Goal: Task Accomplishment & Management: Manage account settings

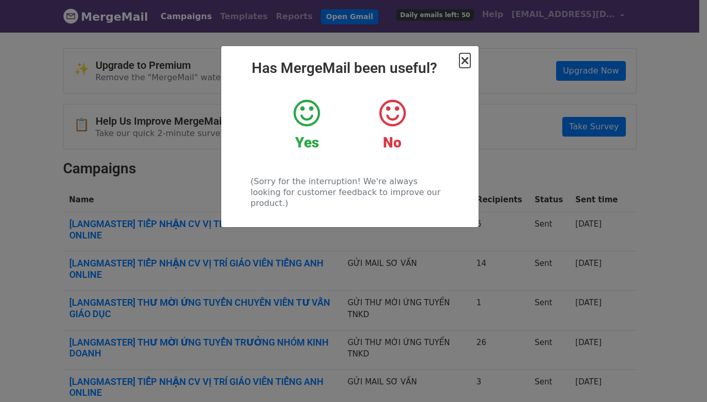
click at [469, 58] on span "×" at bounding box center [464, 60] width 10 height 14
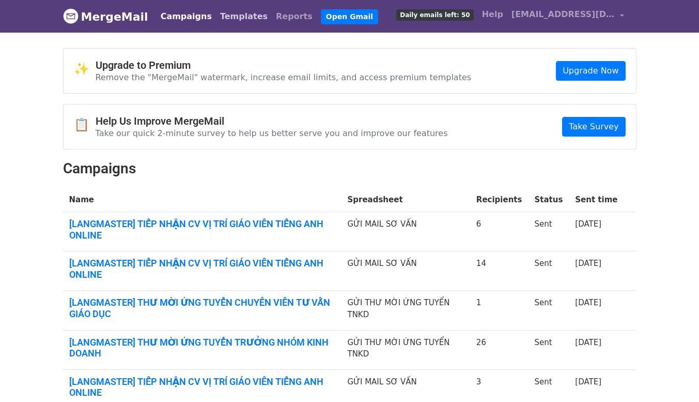
click at [216, 12] on link "Templates" at bounding box center [244, 16] width 56 height 21
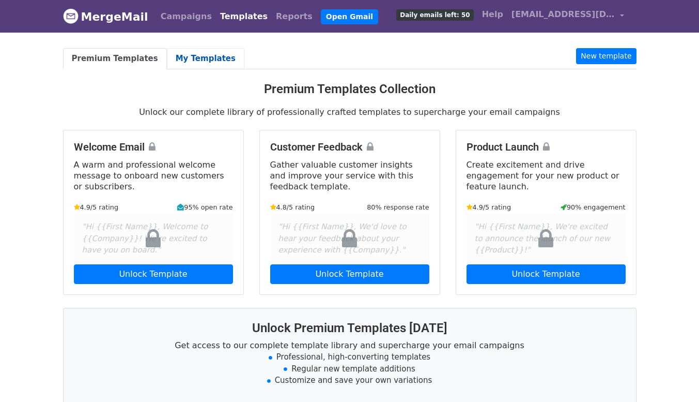
click at [194, 54] on link "My Templates" at bounding box center [206, 58] width 78 height 21
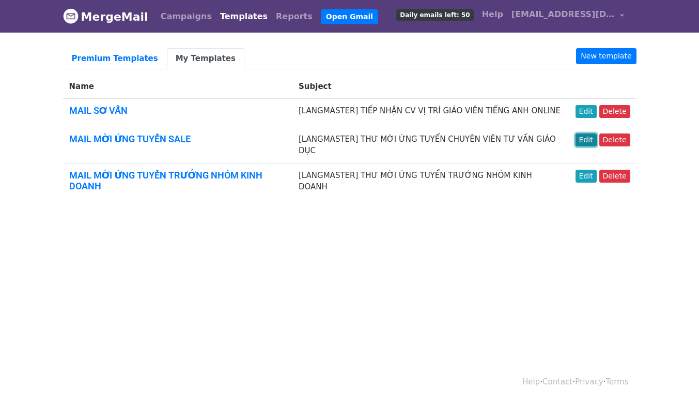
click at [596, 141] on link "Edit" at bounding box center [586, 139] width 21 height 13
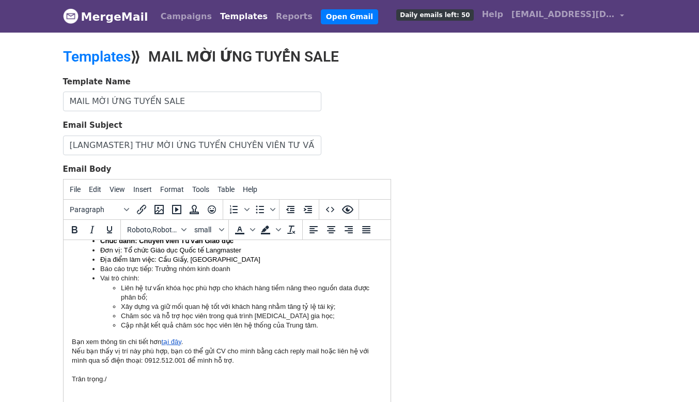
scroll to position [155, 0]
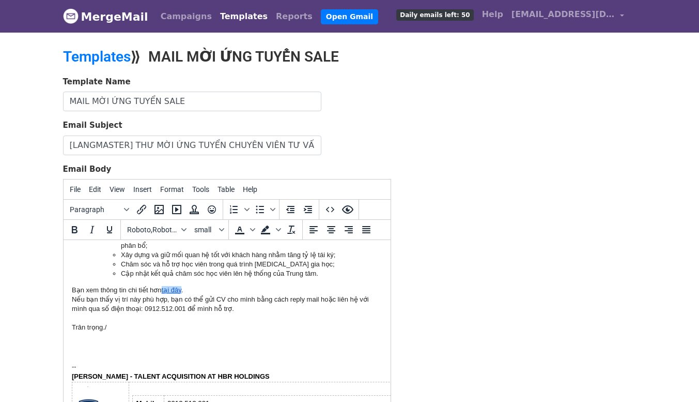
click at [170, 290] on link "tại đây" at bounding box center [171, 290] width 20 height 8
click at [177, 289] on link "tại đây" at bounding box center [171, 290] width 20 height 8
click at [193, 289] on div "Bạn xem thông tin chi tiết hơn tại đây ." at bounding box center [226, 289] width 311 height 9
click at [178, 290] on link "tại đây" at bounding box center [171, 290] width 20 height 8
click at [145, 206] on icon "Insert/edit link" at bounding box center [141, 209] width 12 height 12
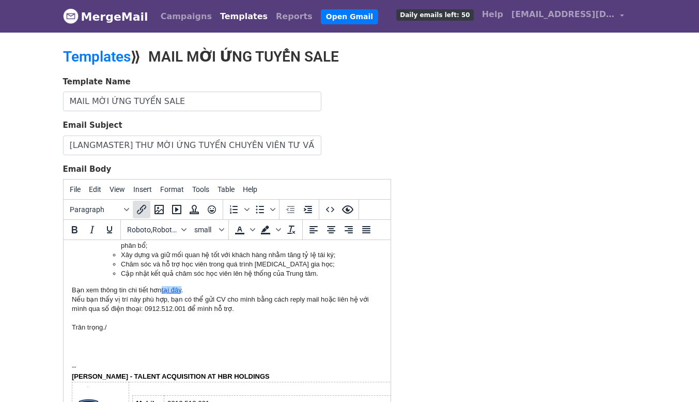
select select "_blank"
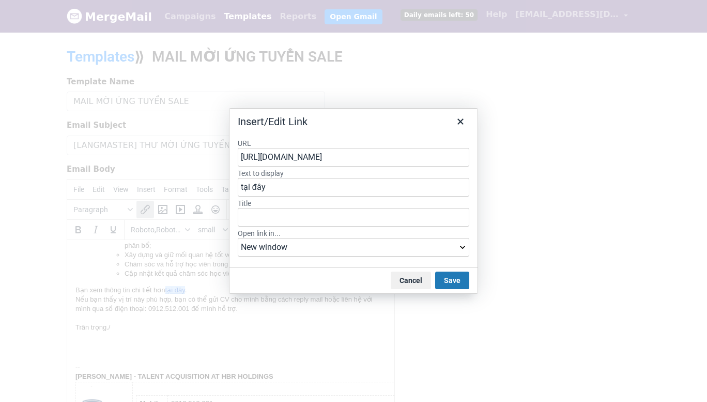
click at [297, 157] on input "https://careers.langmaster.edu.vn/chuyen-vien-tu-van-giao-duc" at bounding box center [354, 157] width 232 height 19
click at [359, 157] on input "https://careers.langmaster.edu.vn/chuyen-vien-tu-van-giao-duc" at bounding box center [354, 157] width 232 height 19
click at [295, 156] on input "https://careers.langmaster.edu.vn/chuyen-vien-tu-van-giao-duc" at bounding box center [354, 157] width 232 height 19
paste input "https://careers.langmaster.edu.vn/chuyen-vien-tu-van-giao-duc-khoa-hoc-ielts"
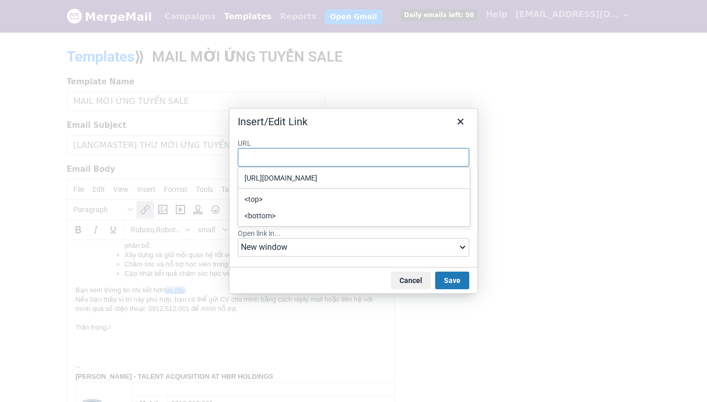
type input "https://careers.langmaster.edu.vn/chuyen-vien-tu-van-giao-duc-khoa-hoc-ielts"
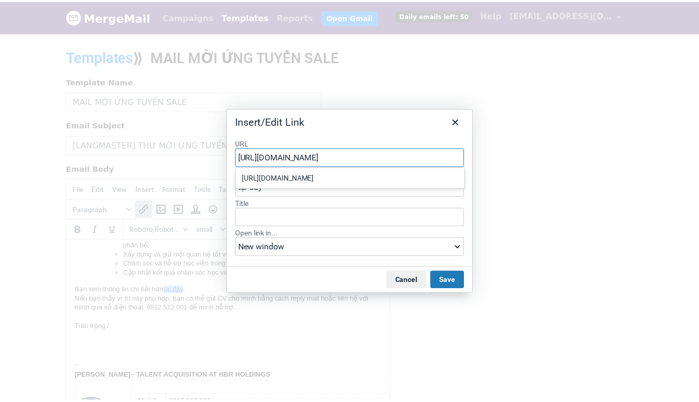
scroll to position [0, 62]
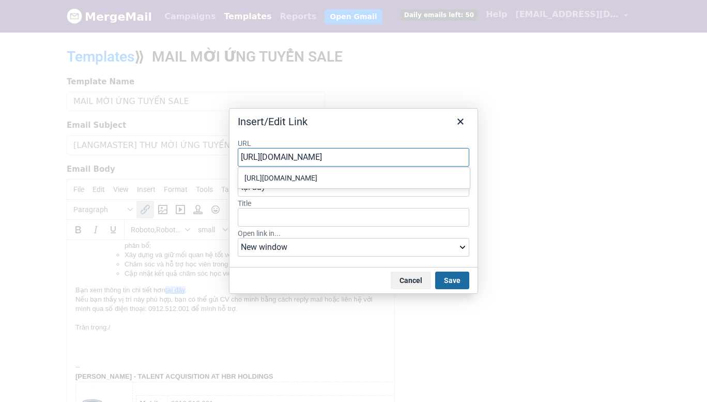
click at [458, 279] on button "Save" at bounding box center [452, 280] width 34 height 18
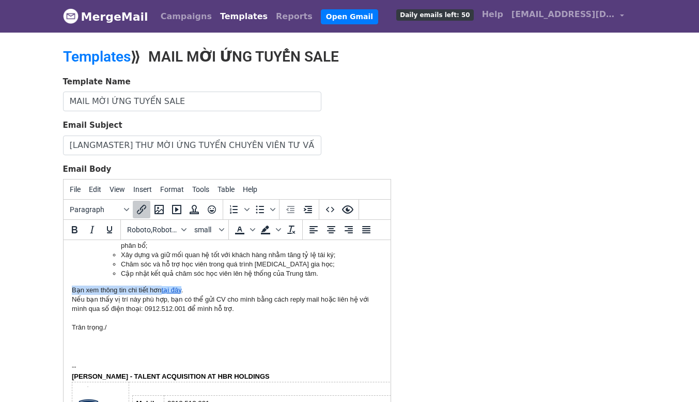
click at [234, 299] on div "Nếu bạn thấy vị trí này phù hợp, bạn có thể gửi CV cho mình bằng cách reply mai…" at bounding box center [226, 304] width 311 height 19
click at [177, 289] on link "tại đây" at bounding box center [171, 290] width 20 height 8
click at [172, 291] on link "tại đây" at bounding box center [171, 290] width 20 height 8
click at [194, 290] on div "Bạn xem thông tin chi tiết hơn tại đây ." at bounding box center [226, 289] width 311 height 9
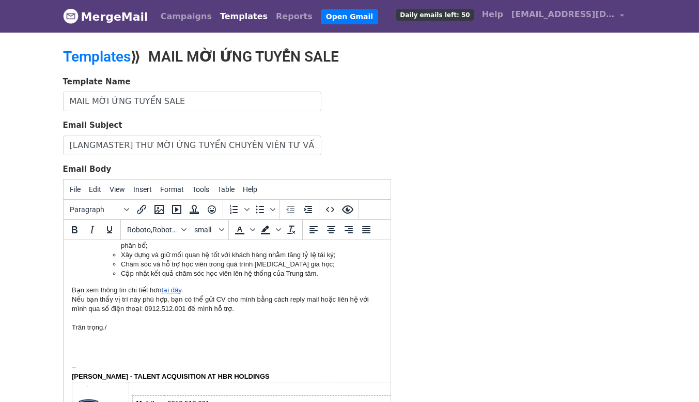
click at [172, 290] on link "tại đây" at bounding box center [171, 290] width 20 height 8
click at [144, 208] on icon "Insert/edit link" at bounding box center [141, 209] width 9 height 9
select select "_blank"
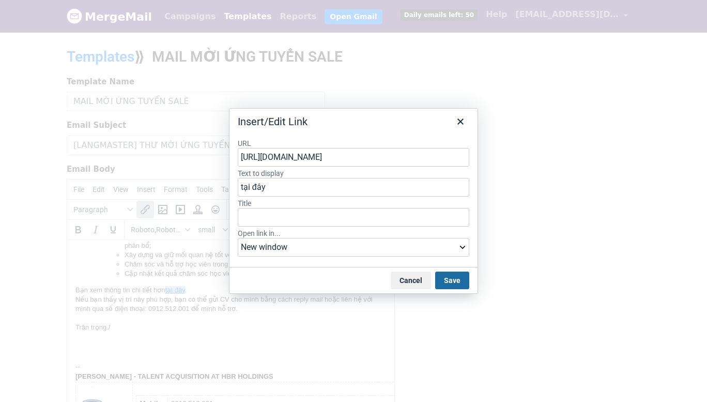
click at [454, 280] on button "Save" at bounding box center [452, 280] width 34 height 18
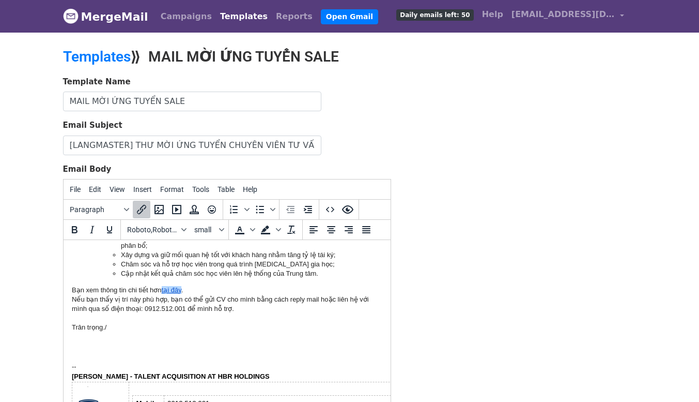
click at [263, 286] on div "Bạn xem thông tin chi tiết hơn tại đây ." at bounding box center [226, 289] width 311 height 9
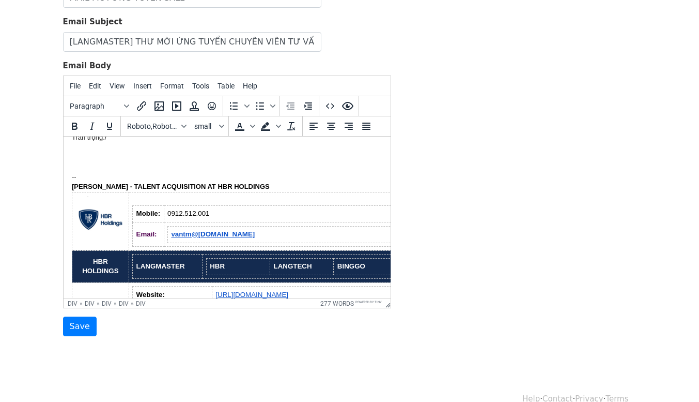
scroll to position [310, 0]
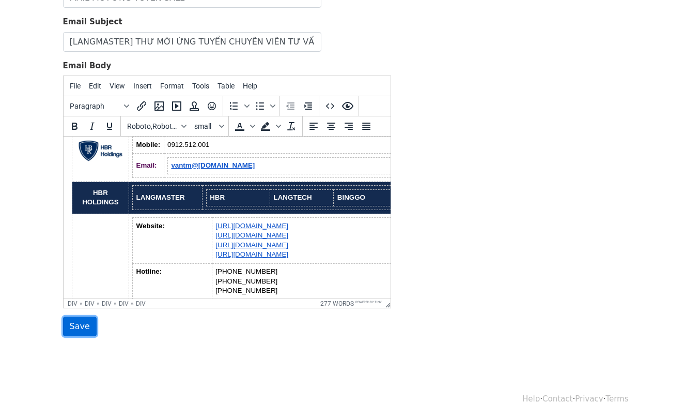
click at [78, 326] on input "Save" at bounding box center [80, 326] width 34 height 20
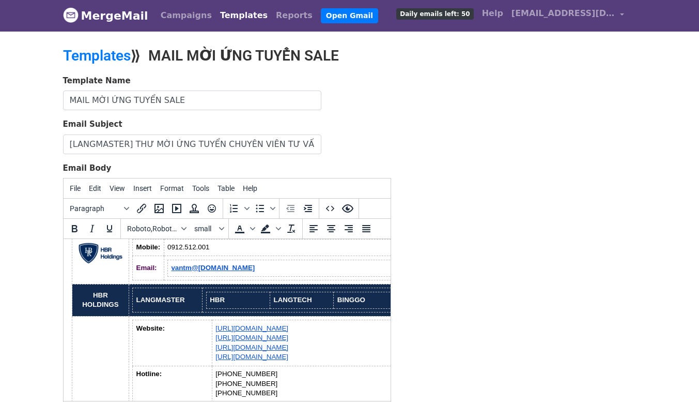
scroll to position [0, 0]
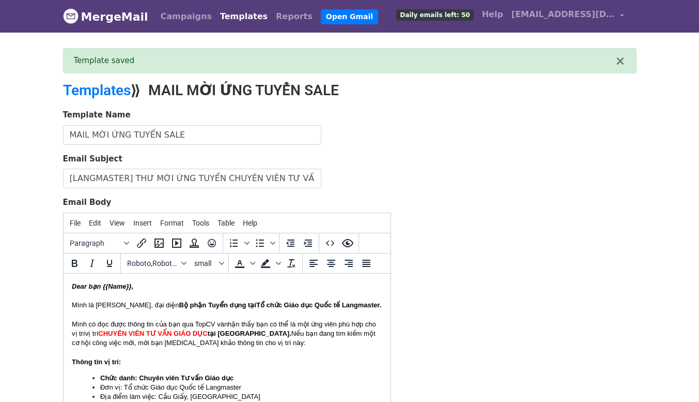
click at [221, 16] on link "Templates" at bounding box center [244, 16] width 56 height 21
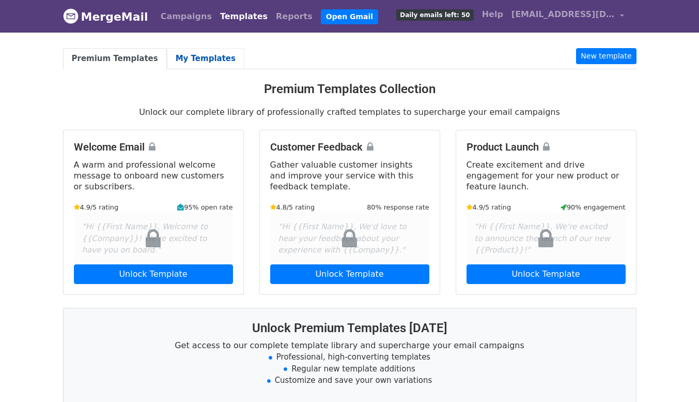
click at [193, 54] on link "My Templates" at bounding box center [206, 58] width 78 height 21
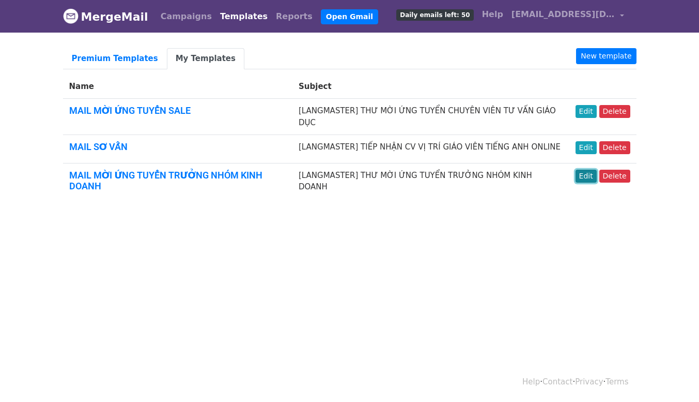
click at [590, 170] on link "Edit" at bounding box center [586, 176] width 21 height 13
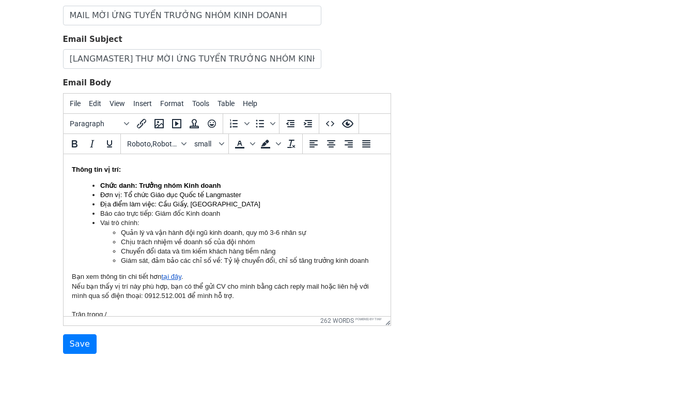
scroll to position [103, 0]
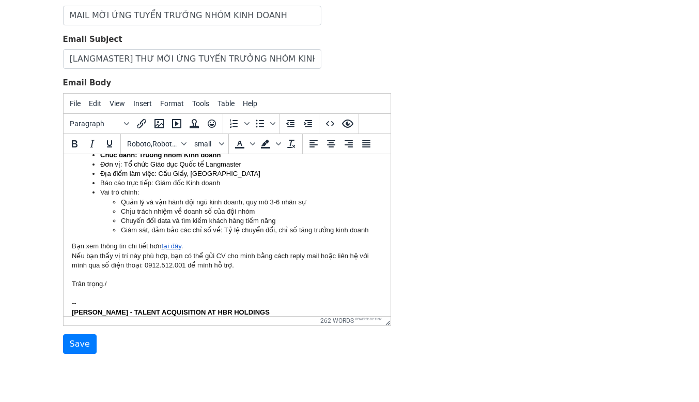
click at [171, 244] on link "tại đây" at bounding box center [171, 245] width 20 height 8
click at [141, 122] on icon "Insert/edit link" at bounding box center [141, 123] width 12 height 12
select select "_blank"
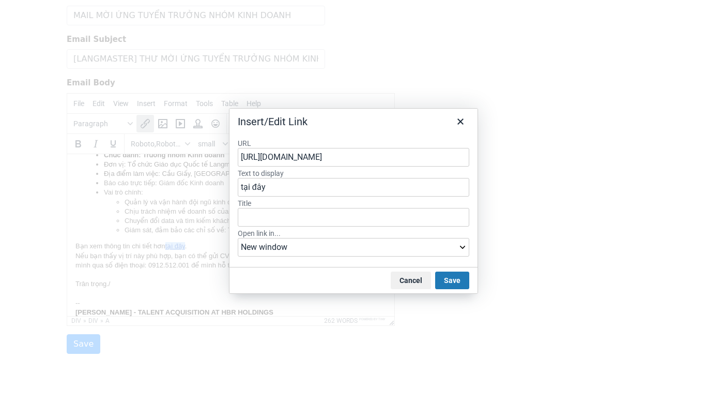
click at [284, 154] on input "[URL][DOMAIN_NAME]" at bounding box center [354, 157] width 232 height 19
click at [458, 278] on button "Save" at bounding box center [452, 280] width 34 height 18
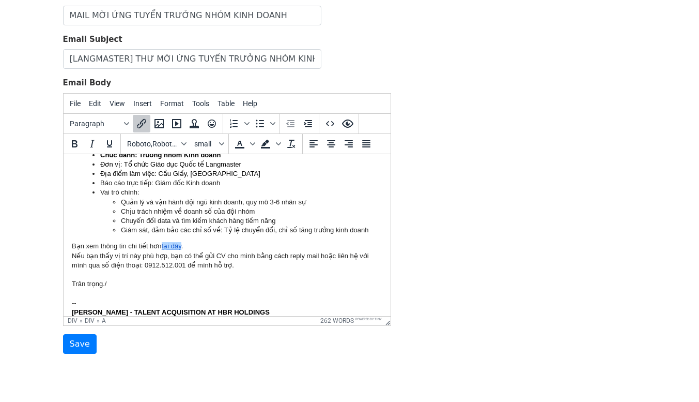
click at [144, 251] on div "Nếu bạn thấy vị trí này phù hợp, bạn có thể gửi CV cho mình bằng cách reply mai…" at bounding box center [226, 260] width 311 height 19
click at [76, 347] on input "Save" at bounding box center [80, 344] width 34 height 20
